Goal: Find specific page/section: Locate a particular part of the current website

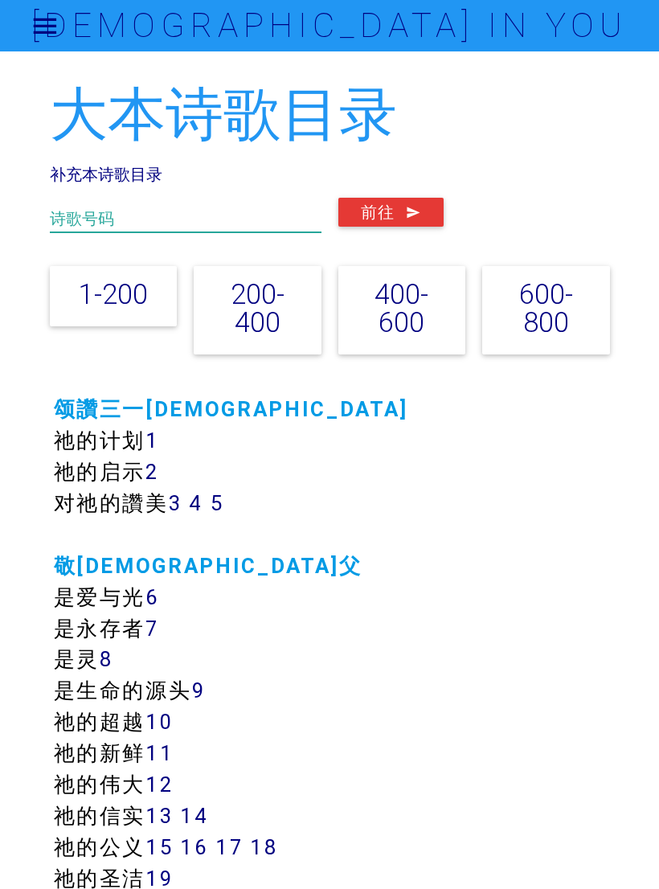
click at [218, 212] on input "text" at bounding box center [186, 215] width 272 height 35
click at [404, 219] on button "前往" at bounding box center [390, 212] width 105 height 29
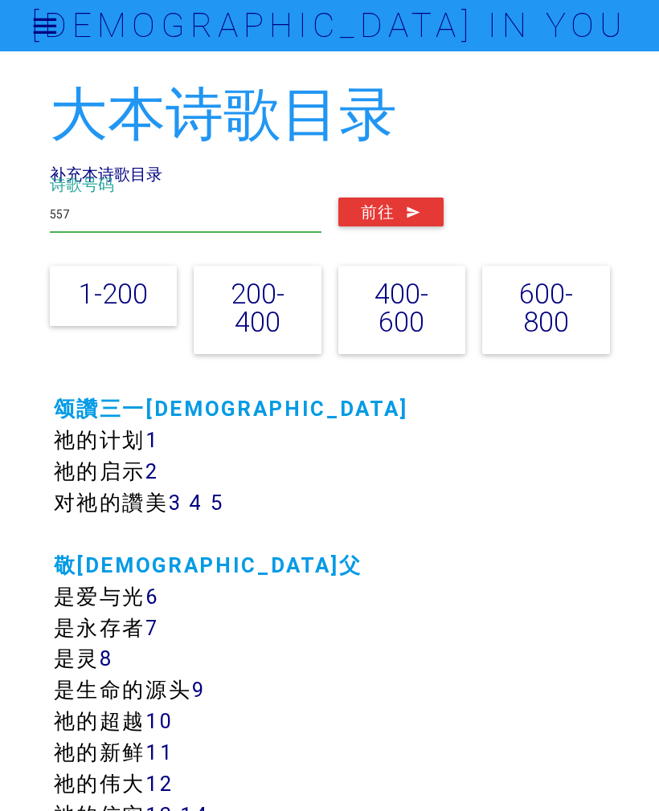
click at [157, 219] on input "557" at bounding box center [186, 215] width 272 height 35
type input "5"
click at [410, 216] on icon "submit" at bounding box center [413, 212] width 15 height 29
click at [212, 172] on div "大本诗歌目录 补充本诗歌目录 409 诗歌号码 前往 1-200 200-400 400-600 600-800" at bounding box center [330, 225] width 560 height 284
click at [164, 157] on div "大本诗歌目录 补充本诗歌目录 409 诗歌号码 前往 1-200 200-400 400-600 600-800" at bounding box center [330, 225] width 560 height 284
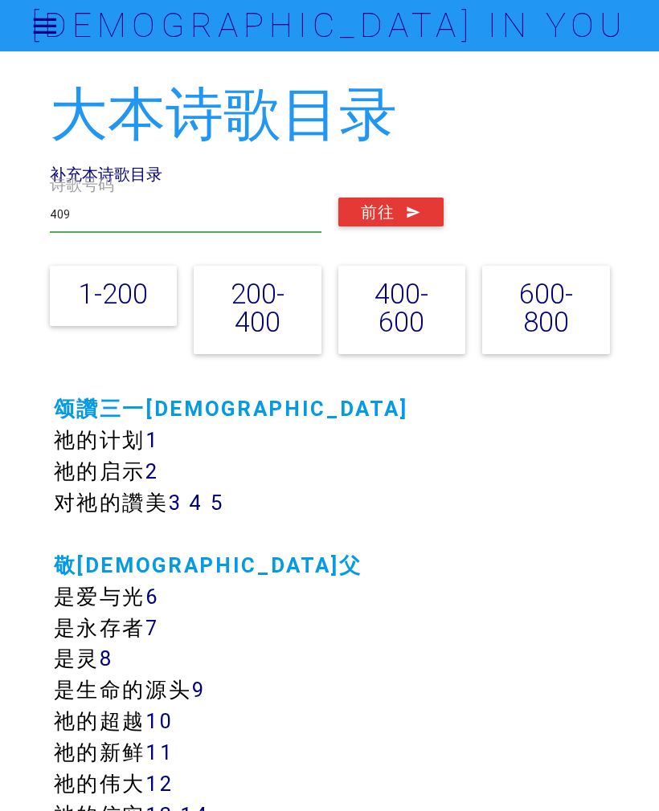
click at [265, 170] on div "大本诗歌目录 补充本诗歌目录 409 诗歌号码 前往 1-200 200-400 400-600 600-800" at bounding box center [330, 225] width 560 height 284
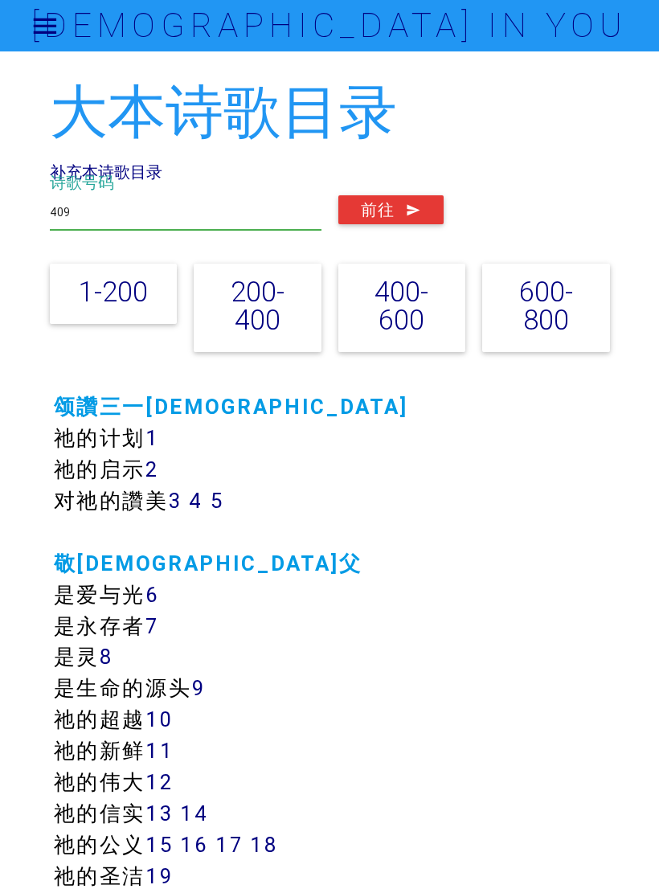
click at [126, 198] on input "409" at bounding box center [186, 212] width 272 height 35
click at [163, 225] on input "409" at bounding box center [186, 213] width 272 height 35
type input "4"
click at [159, 170] on link "补充本诗歌目录" at bounding box center [106, 172] width 112 height 20
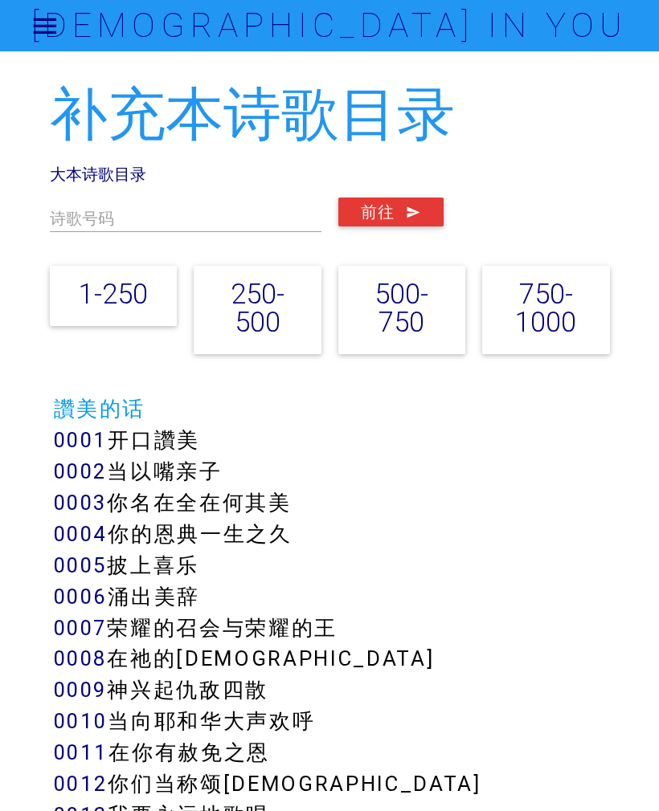
click at [93, 227] on label "诗歌号码" at bounding box center [82, 218] width 64 height 24
click at [71, 225] on label "诗歌号码" at bounding box center [82, 218] width 64 height 24
click at [148, 213] on input "text" at bounding box center [186, 215] width 272 height 35
click at [204, 227] on input "text" at bounding box center [186, 215] width 272 height 35
type input "751"
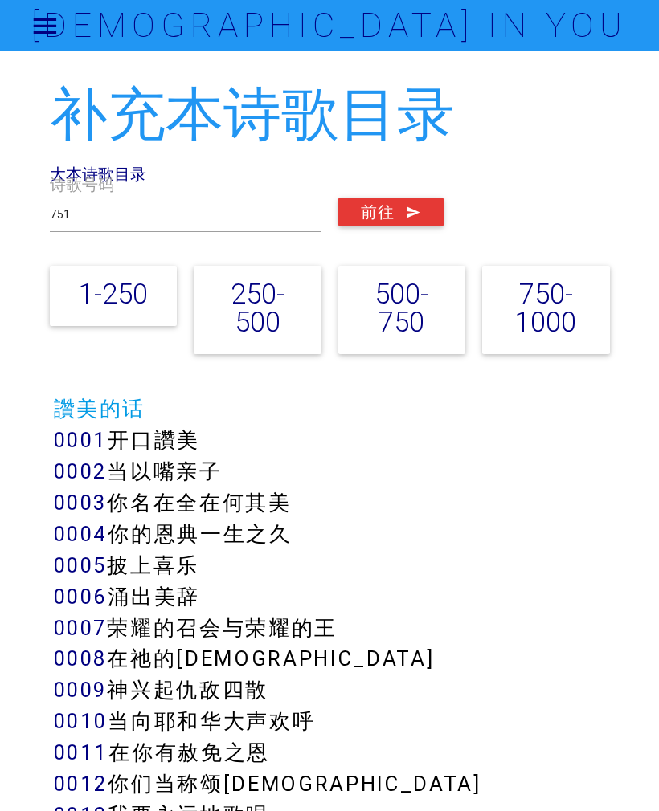
click at [398, 221] on button "前往" at bounding box center [390, 212] width 105 height 29
